Goal: Transaction & Acquisition: Purchase product/service

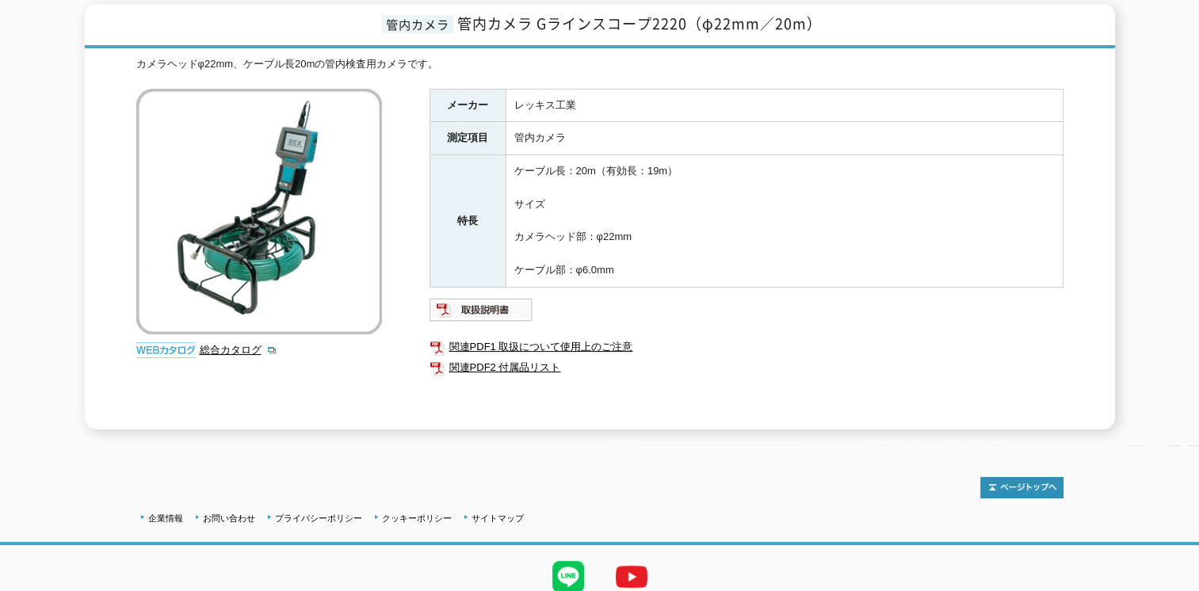
scroll to position [179, 0]
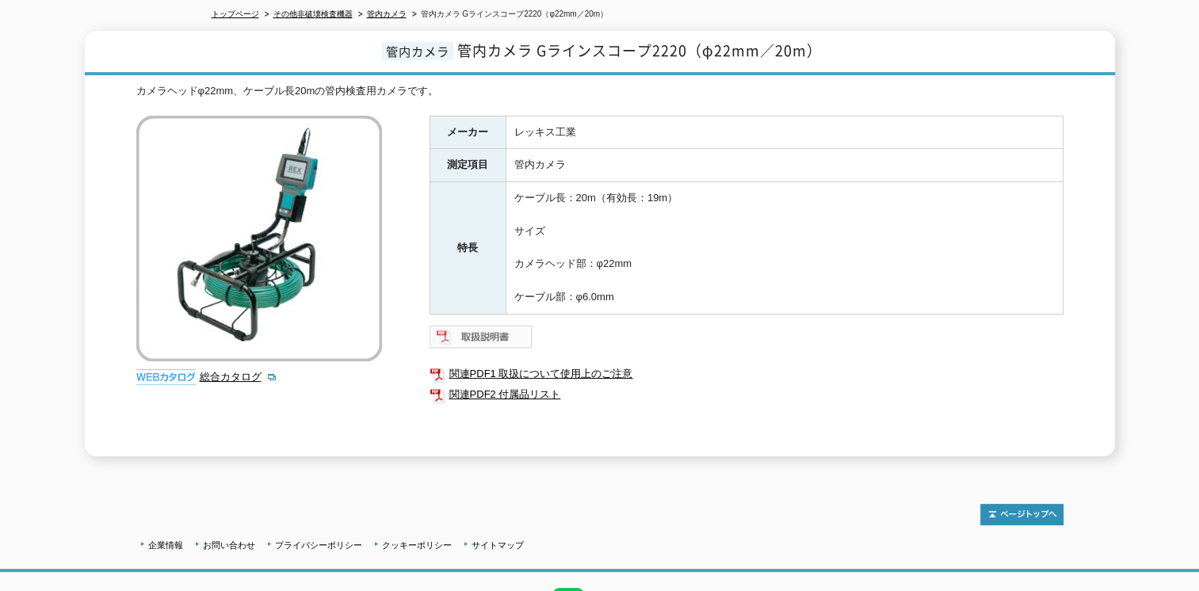
click at [485, 324] on img at bounding box center [482, 336] width 104 height 25
drag, startPoint x: 366, startPoint y: 161, endPoint x: 358, endPoint y: 163, distance: 8.3
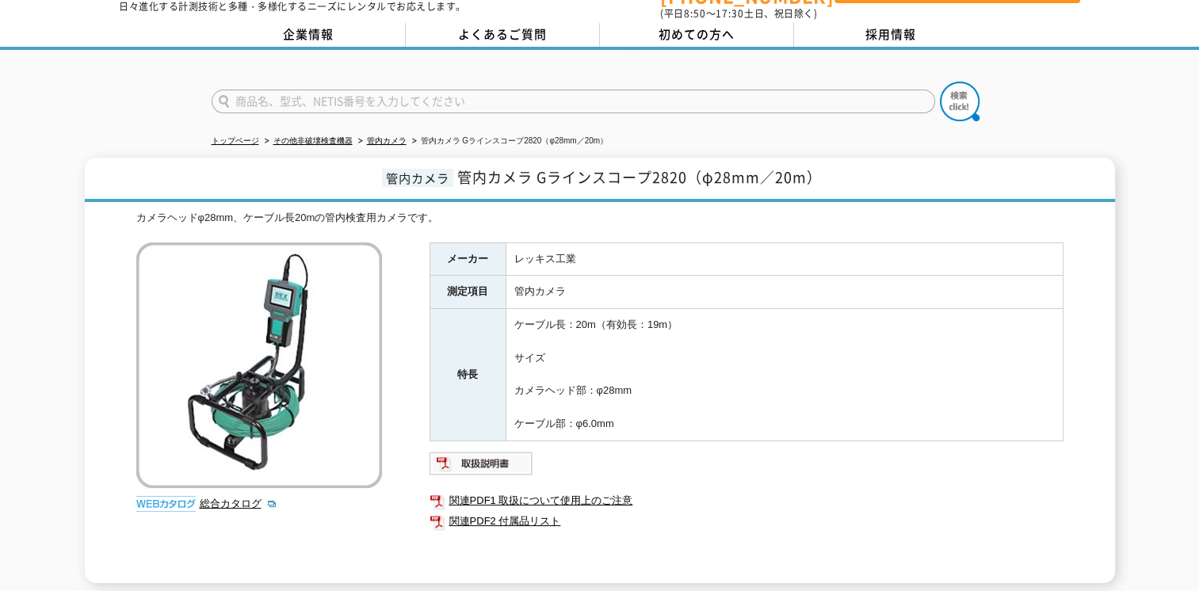
scroll to position [79, 0]
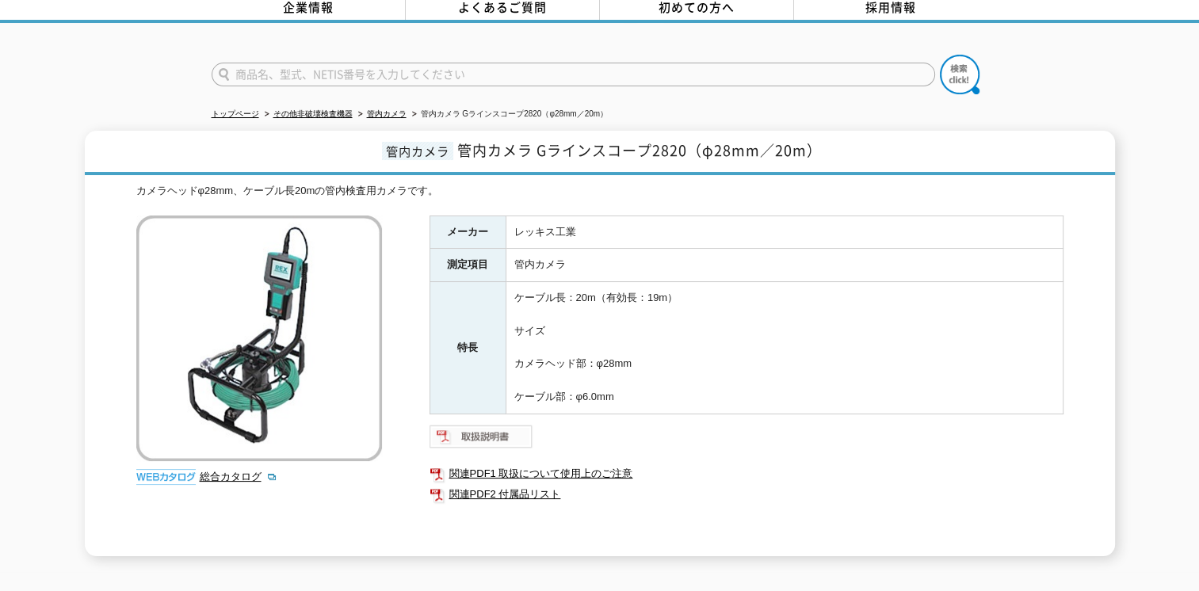
click at [495, 424] on img at bounding box center [482, 436] width 104 height 25
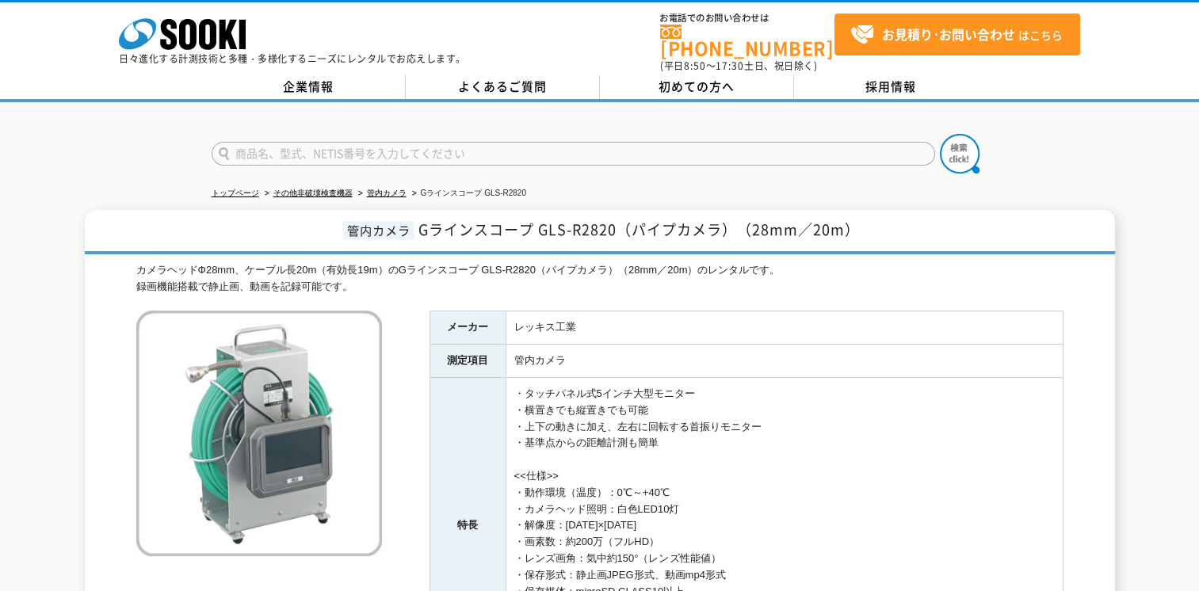
scroll to position [158, 0]
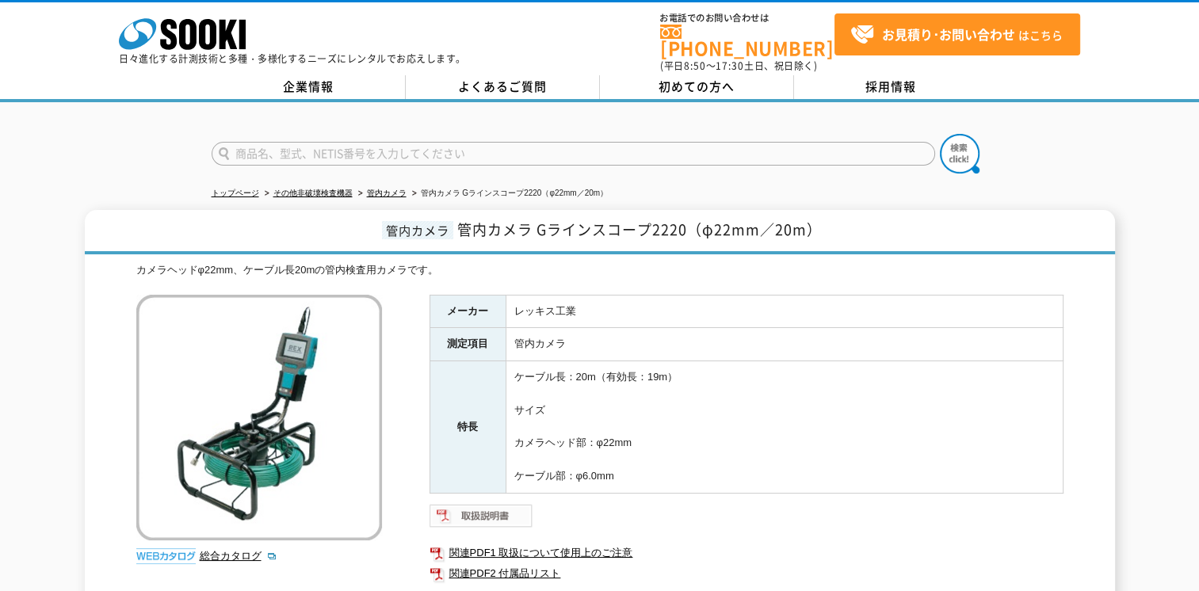
click at [456, 505] on img at bounding box center [482, 515] width 104 height 25
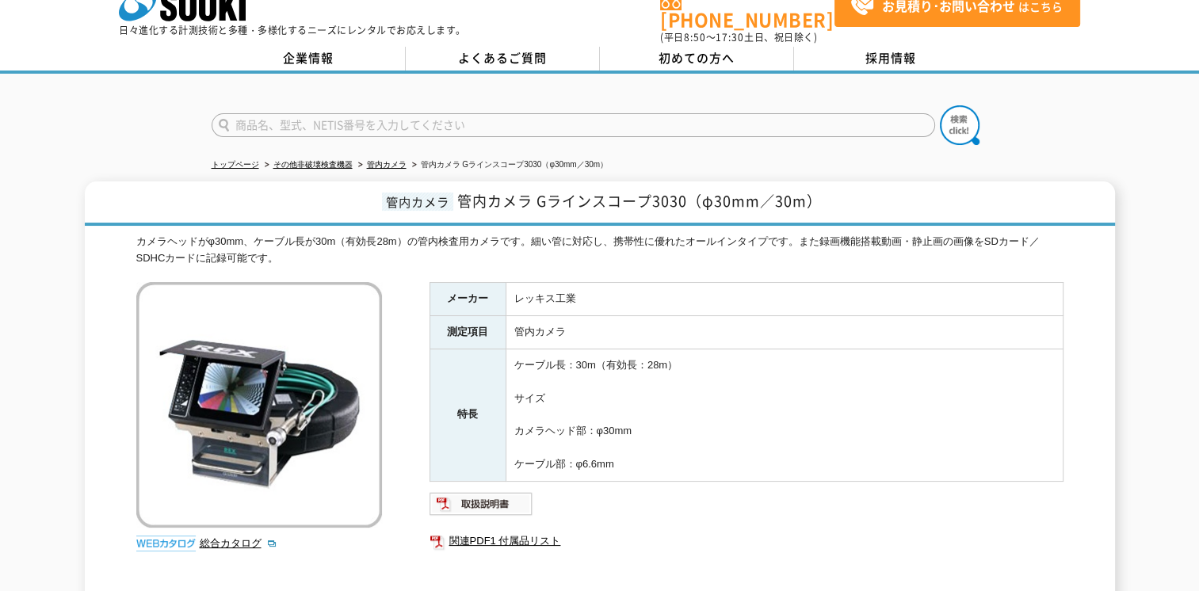
scroll to position [79, 0]
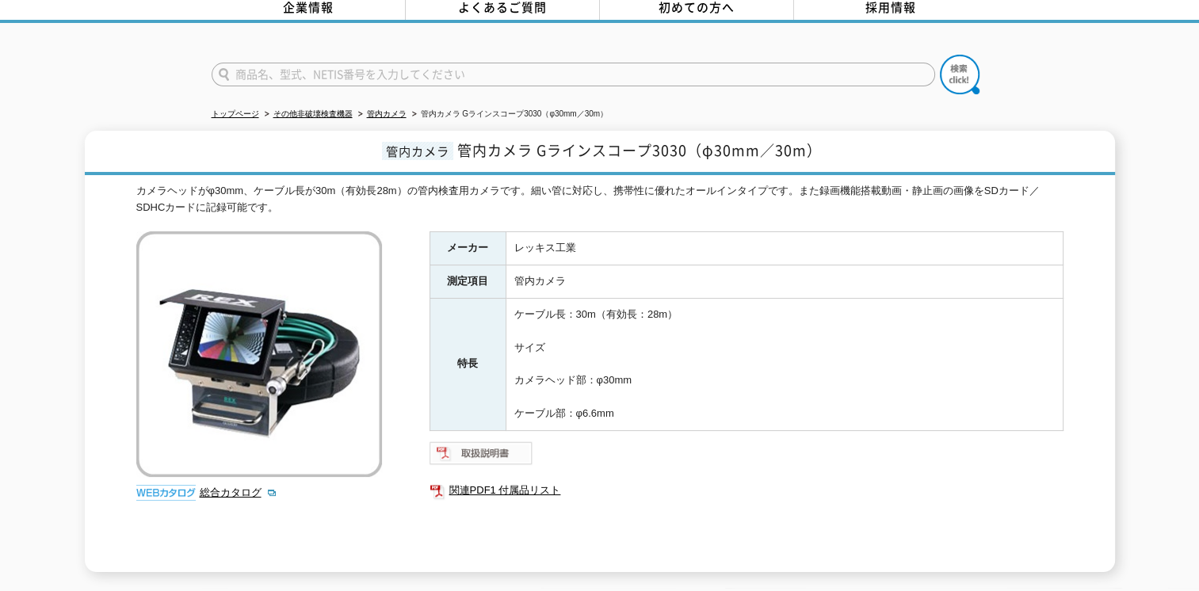
click at [487, 448] on img at bounding box center [482, 453] width 104 height 25
